Goal: Information Seeking & Learning: Check status

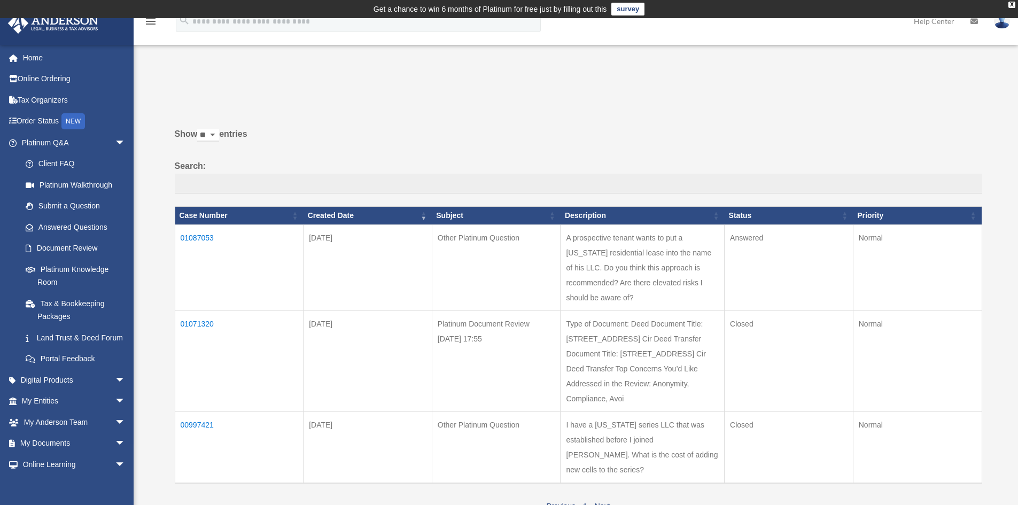
click at [204, 239] on td "01087053" at bounding box center [239, 267] width 129 height 86
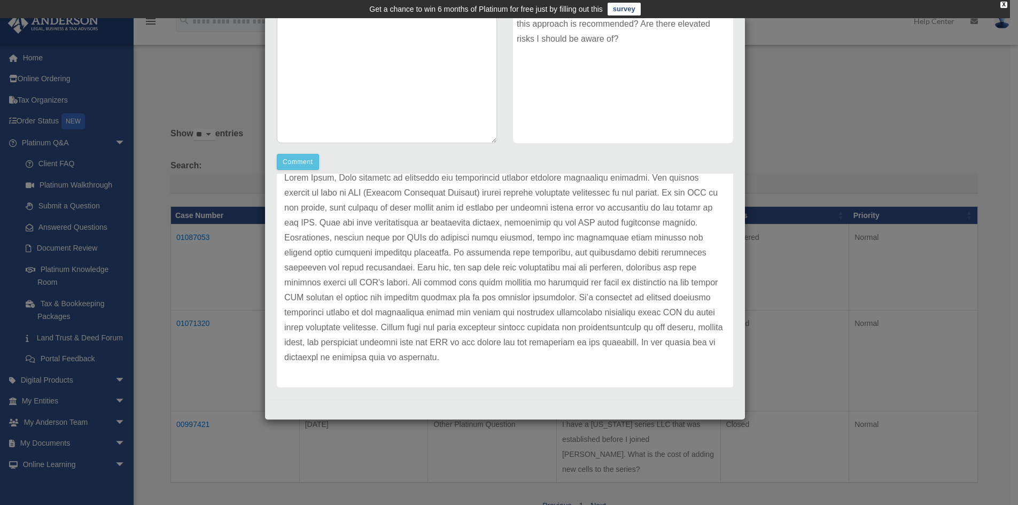
scroll to position [59, 0]
click at [991, 204] on div "Case Detail × Other Platinum Question Case Number 01087053 Created Date August …" at bounding box center [509, 252] width 1018 height 505
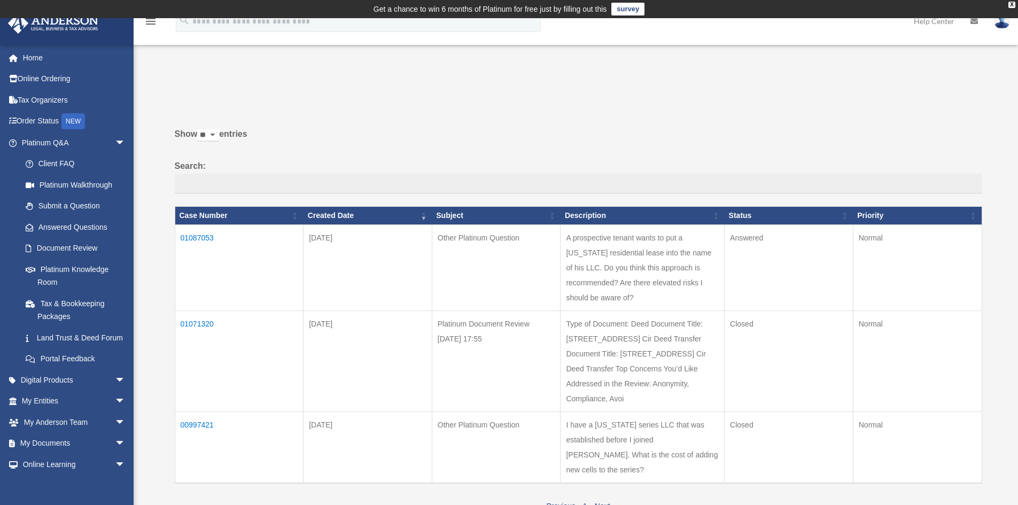
drag, startPoint x: 868, startPoint y: 81, endPoint x: 948, endPoint y: 157, distance: 110.0
click at [948, 157] on div "Show ** ** ** *** entries Search: Case Number Created Date Subject Description …" at bounding box center [578, 320] width 807 height 387
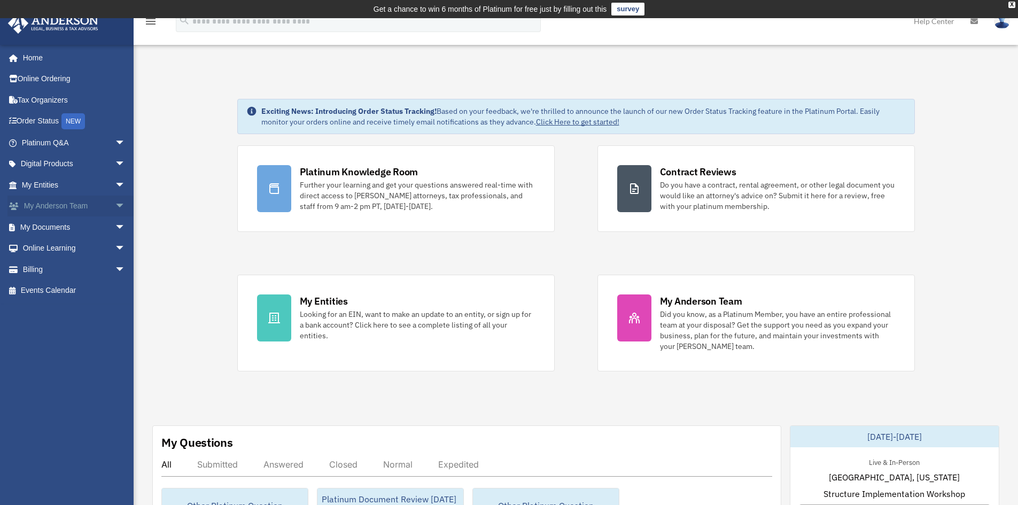
click at [115, 200] on span "arrow_drop_down" at bounding box center [125, 207] width 21 height 22
click at [100, 226] on link "My Anderson Team" at bounding box center [78, 226] width 127 height 21
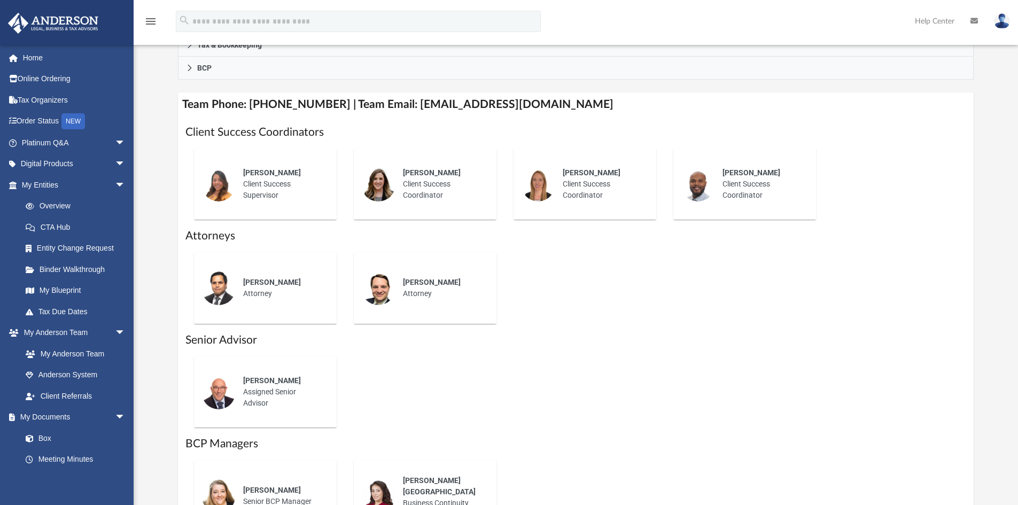
scroll to position [427, 0]
